Goal: Transaction & Acquisition: Purchase product/service

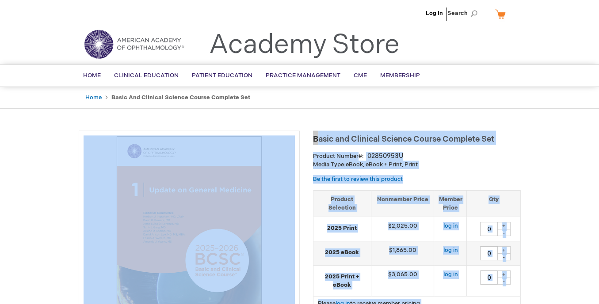
drag, startPoint x: 313, startPoint y: 137, endPoint x: 492, endPoint y: 131, distance: 178.6
click at [492, 131] on h1 "Basic and Clinical Science Course Complete Set" at bounding box center [417, 138] width 208 height 15
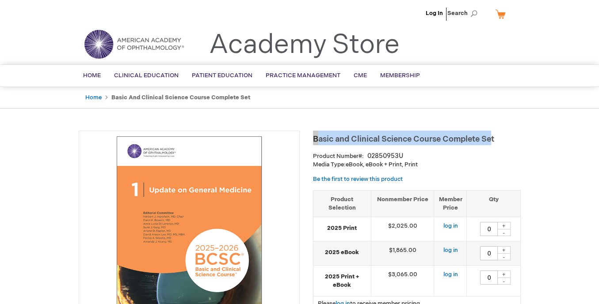
click at [493, 142] on span "Basic and Clinical Science Course Complete Set" at bounding box center [403, 139] width 181 height 9
drag, startPoint x: 497, startPoint y: 140, endPoint x: 314, endPoint y: 142, distance: 182.9
click at [314, 142] on h1 "Basic and Clinical Science Course Complete Set" at bounding box center [417, 138] width 208 height 15
copy span "Basic and Clinical Science Course Complete Set"
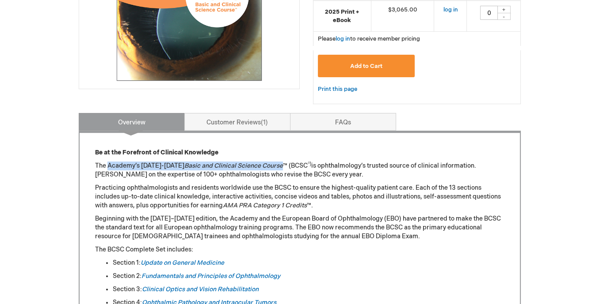
drag, startPoint x: 109, startPoint y: 165, endPoint x: 273, endPoint y: 163, distance: 163.9
click at [273, 163] on p "The Academy’s [DATE]-[DATE] Basic and Clinical Science Course ™ (BCSC ®) is oph…" at bounding box center [299, 171] width 409 height 18
drag, startPoint x: 97, startPoint y: 165, endPoint x: 275, endPoint y: 165, distance: 178.1
click at [275, 165] on p "The Academy’s [DATE]-[DATE] Basic and Clinical Science Course ™ (BCSC ®) is oph…" at bounding box center [299, 171] width 409 height 18
click at [129, 163] on p "The Academy’s [DATE]-[DATE] Basic and Clinical Science Course ™ (BCSC ®) is oph…" at bounding box center [299, 171] width 409 height 18
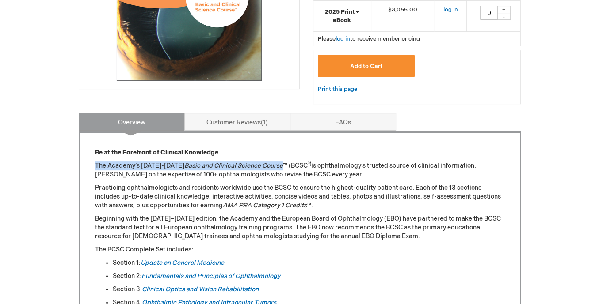
drag, startPoint x: 95, startPoint y: 165, endPoint x: 272, endPoint y: 163, distance: 176.8
click at [272, 163] on p "The Academy’s [DATE]-[DATE] Basic and Clinical Science Course ™ (BCSC ®) is oph…" at bounding box center [299, 171] width 409 height 18
copy p "The Academy’s [DATE]-[DATE] Basic and Clinical Science Course"
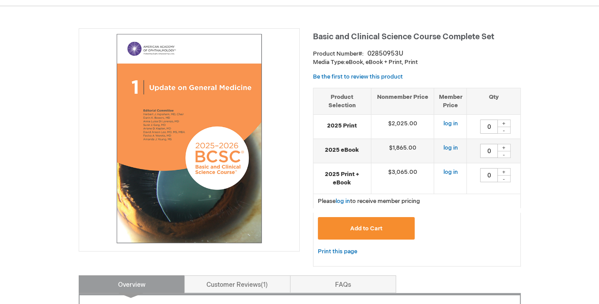
scroll to position [88, 0]
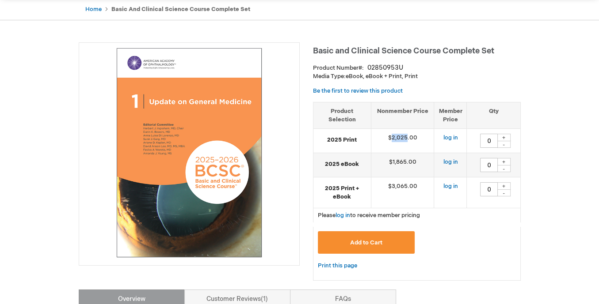
drag, startPoint x: 391, startPoint y: 137, endPoint x: 407, endPoint y: 137, distance: 15.9
click at [407, 137] on td "$2,025.00" at bounding box center [402, 141] width 63 height 24
